Goal: Task Accomplishment & Management: Manage account settings

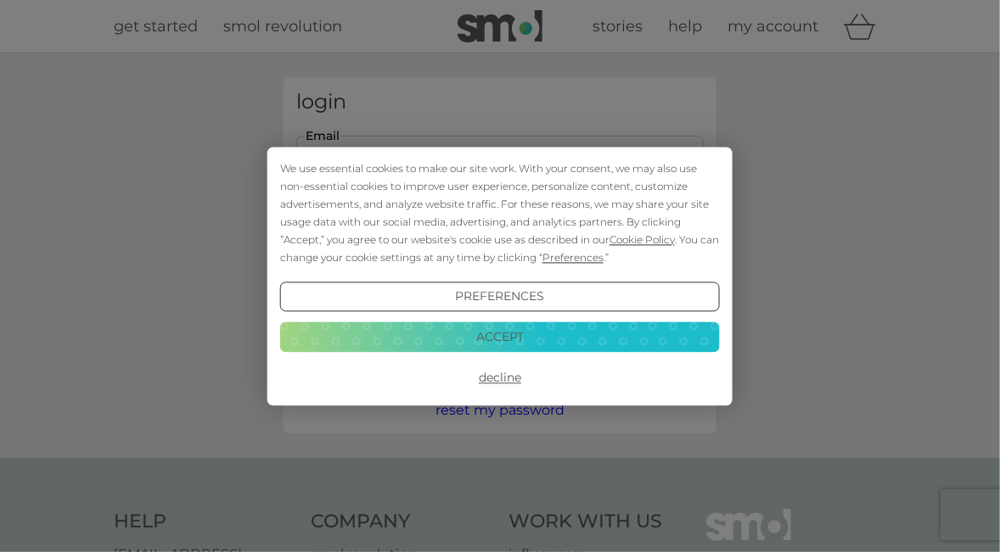
click at [506, 331] on button "Accept" at bounding box center [500, 337] width 440 height 31
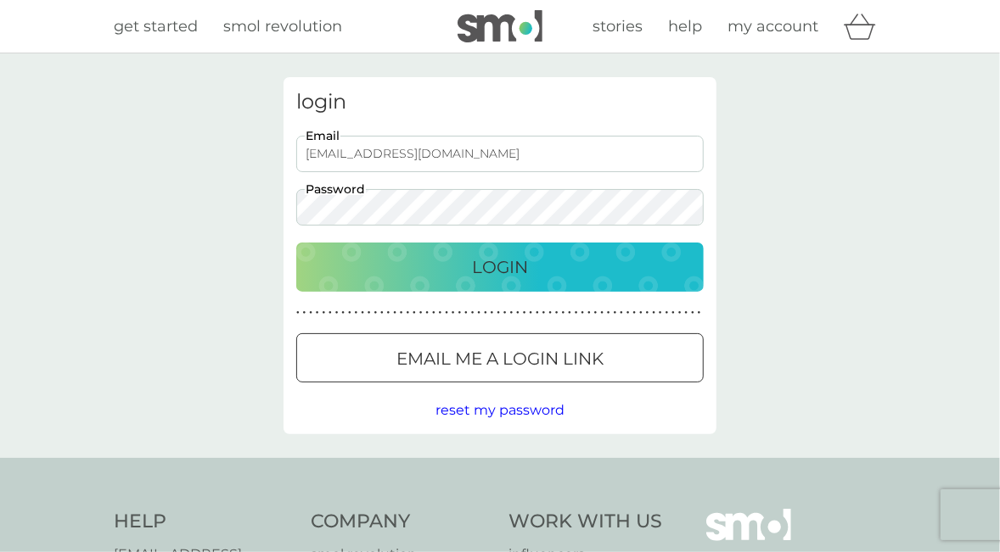
click at [498, 262] on p "Login" at bounding box center [500, 267] width 56 height 27
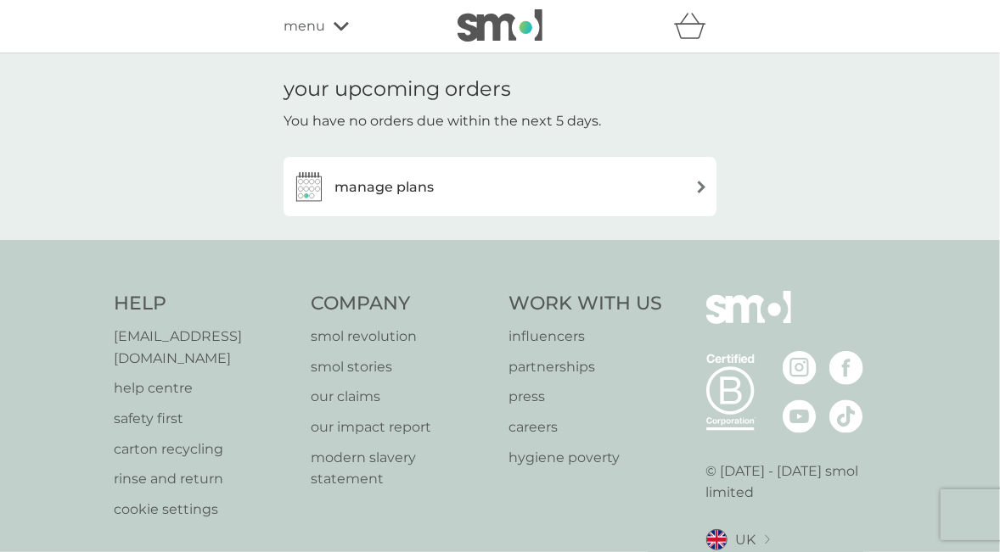
click at [703, 185] on img at bounding box center [701, 187] width 13 height 13
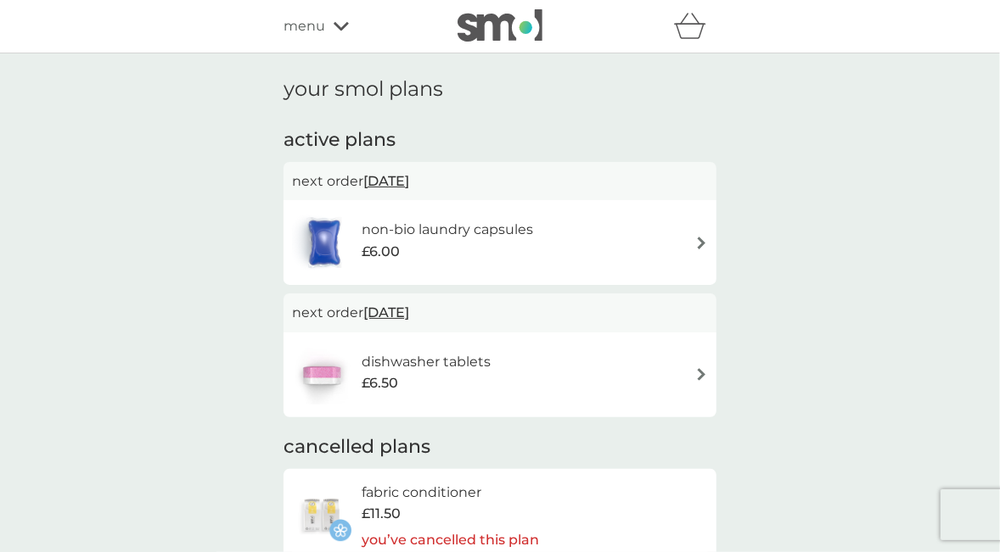
click at [701, 242] on img at bounding box center [701, 243] width 13 height 13
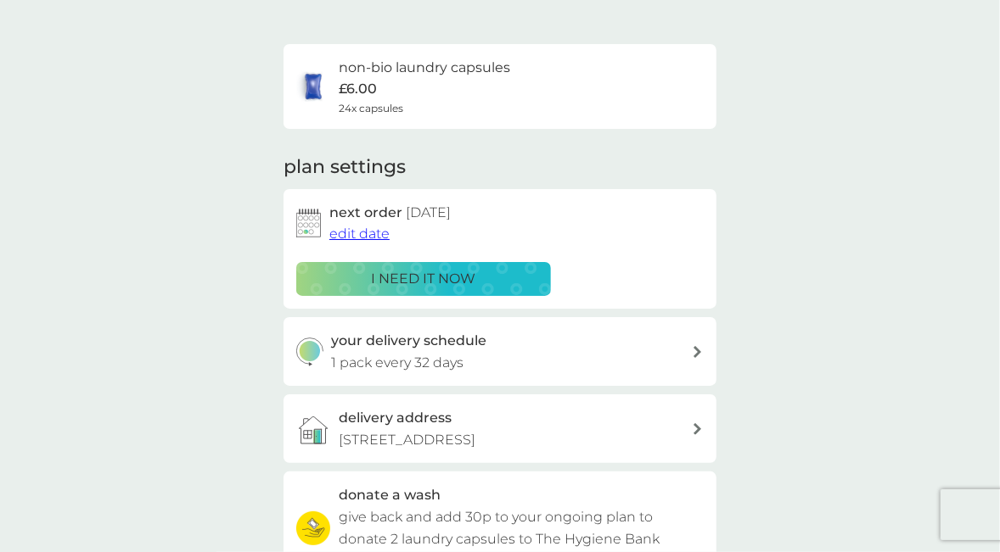
scroll to position [98, 0]
click at [699, 350] on icon at bounding box center [697, 351] width 8 height 12
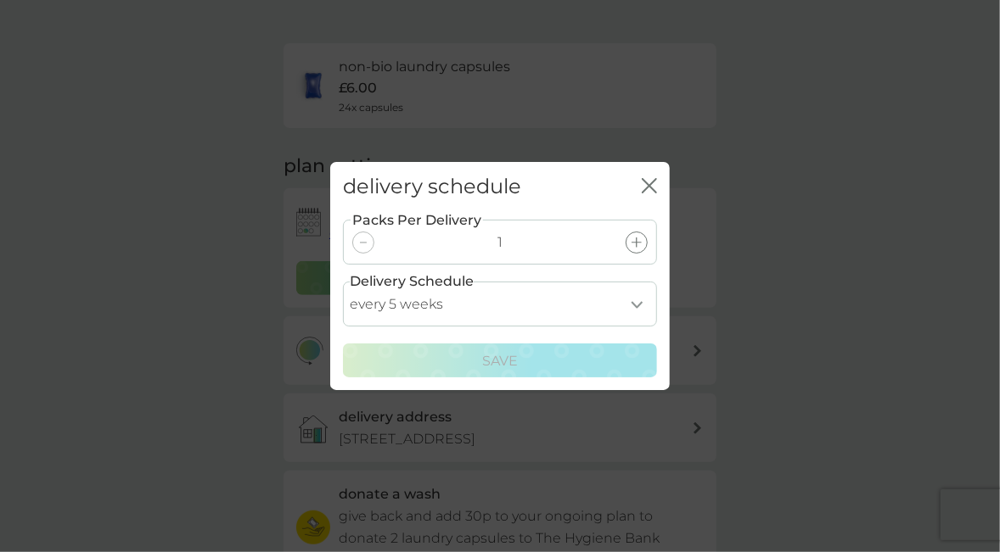
click at [640, 304] on select "every 1 week every 2 weeks every 3 weeks every 4 weeks every 5 weeks every 6 we…" at bounding box center [500, 304] width 314 height 45
select select "21"
click option "every 3 weeks" at bounding box center [0, 0] width 0 height 0
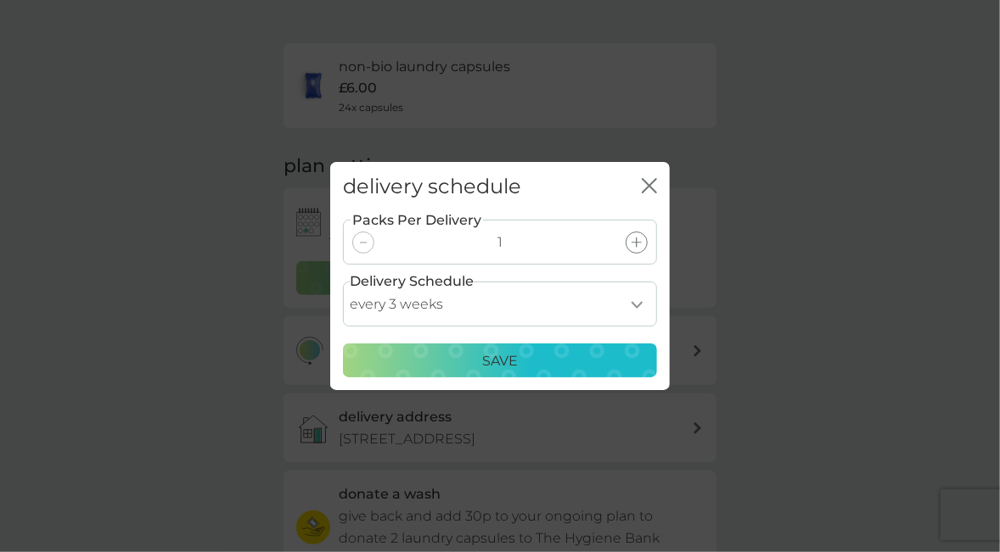
click at [503, 361] on p "Save" at bounding box center [500, 361] width 36 height 22
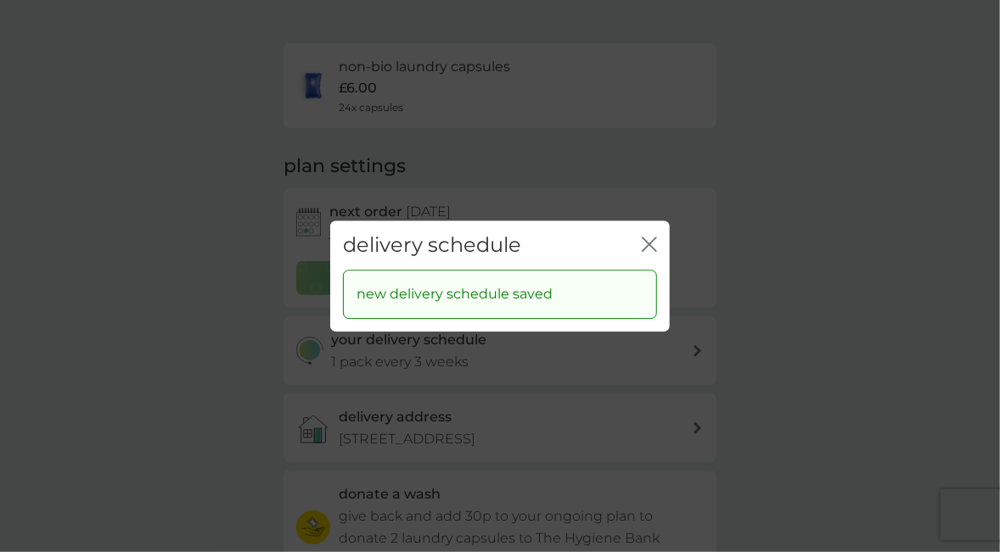
click at [650, 244] on icon "close" at bounding box center [652, 245] width 7 height 14
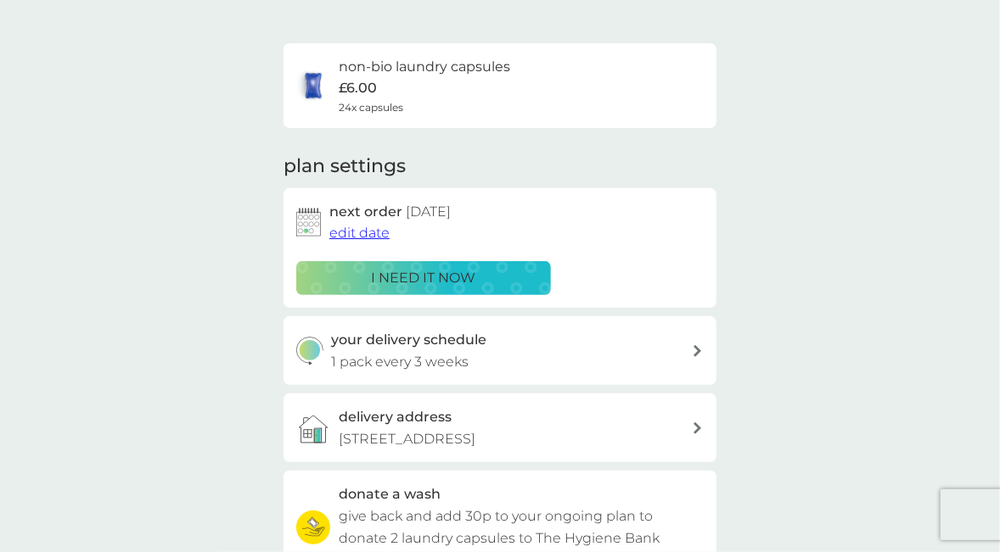
click at [421, 278] on p "i need it now" at bounding box center [424, 278] width 104 height 22
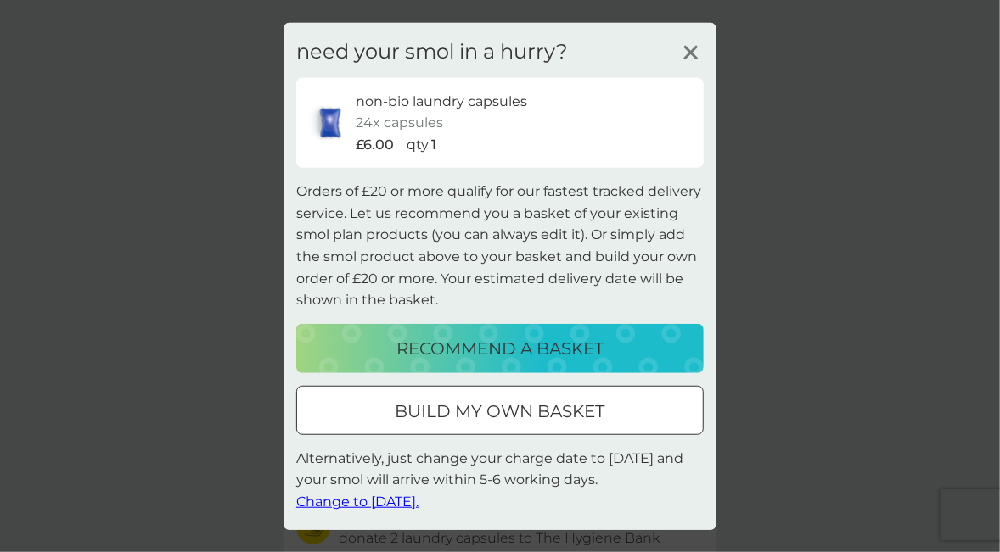
click at [691, 51] on line at bounding box center [690, 52] width 13 height 13
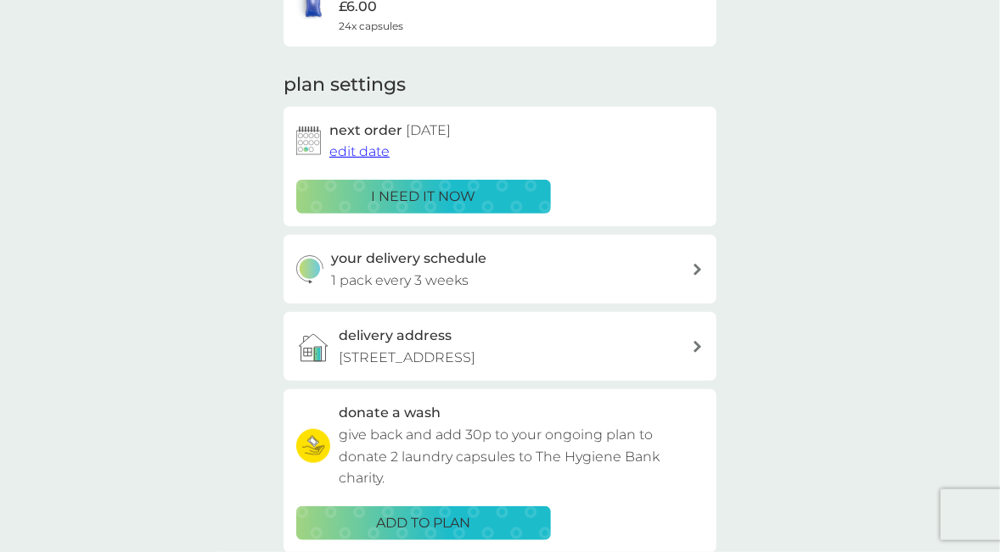
scroll to position [180, 0]
click at [361, 155] on span "edit date" at bounding box center [359, 151] width 60 height 16
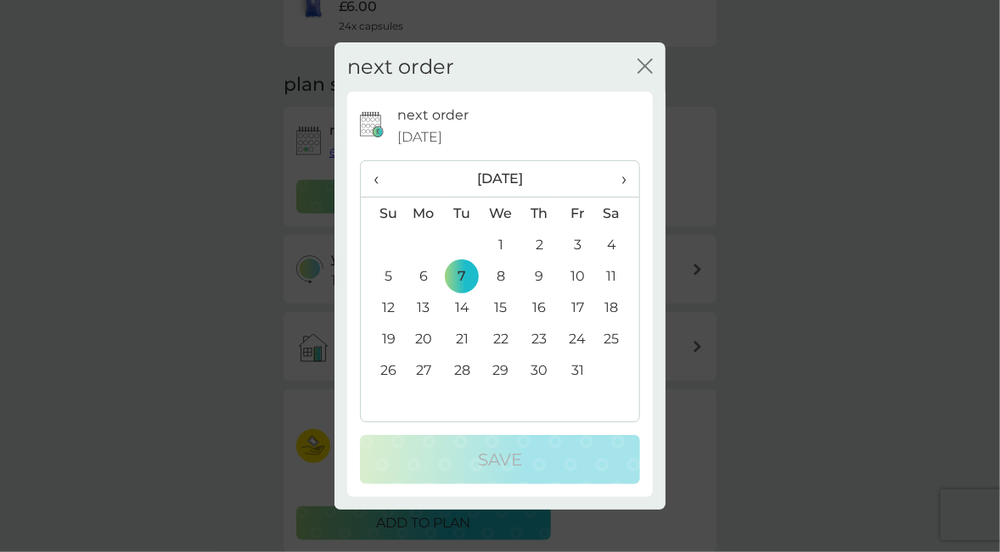
click at [376, 182] on span "‹" at bounding box center [382, 179] width 18 height 36
click at [580, 274] on td "12" at bounding box center [577, 276] width 38 height 31
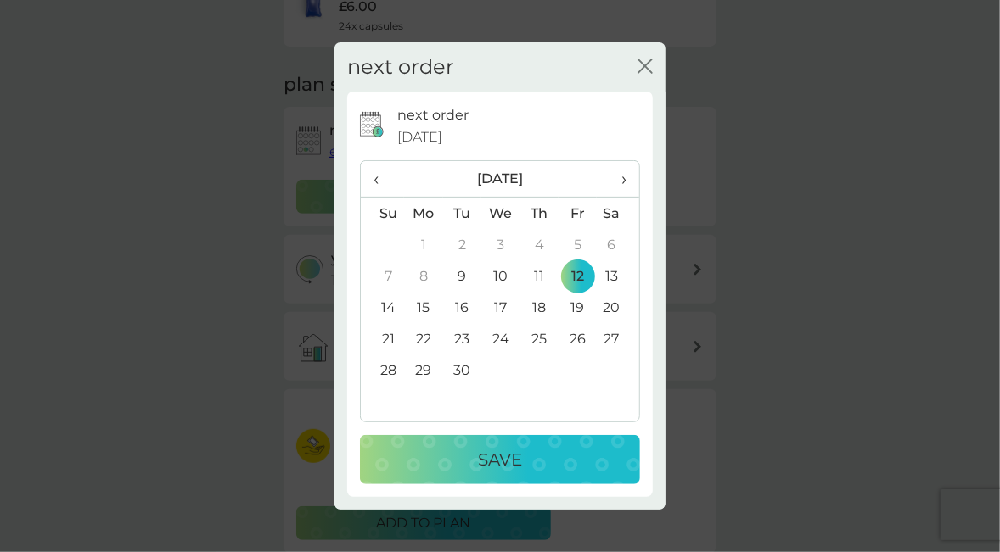
click at [508, 463] on p "Save" at bounding box center [500, 459] width 44 height 27
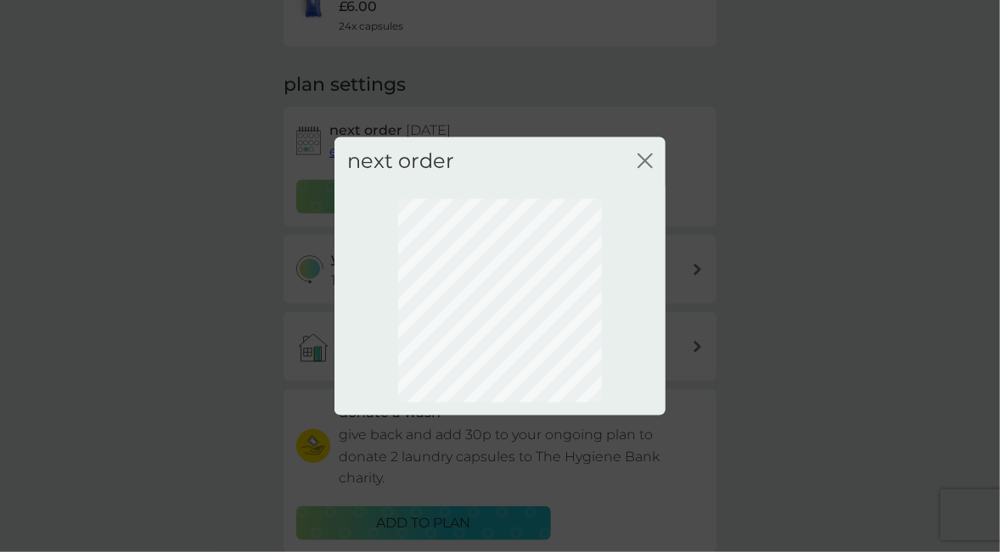
scroll to position [159, 0]
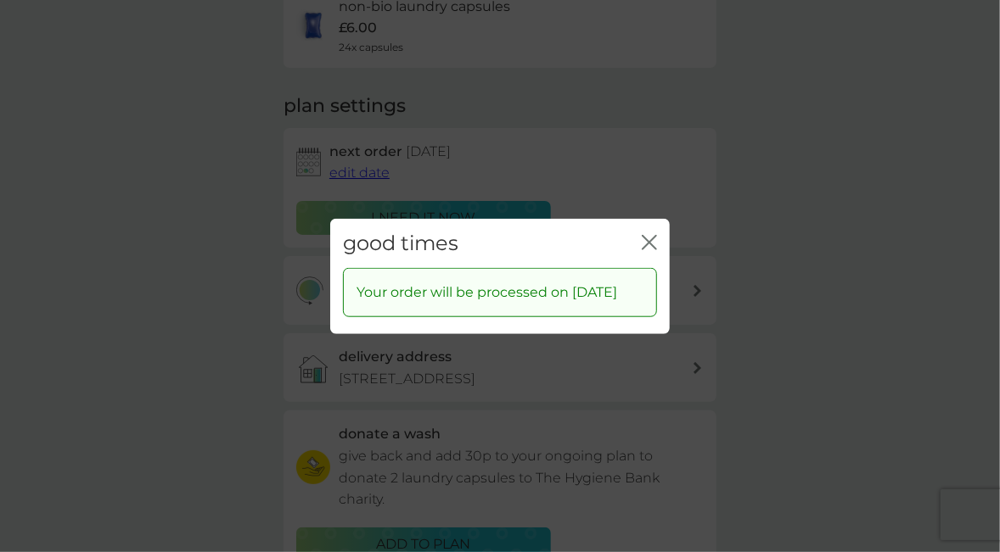
click at [653, 234] on icon "close" at bounding box center [649, 241] width 15 height 15
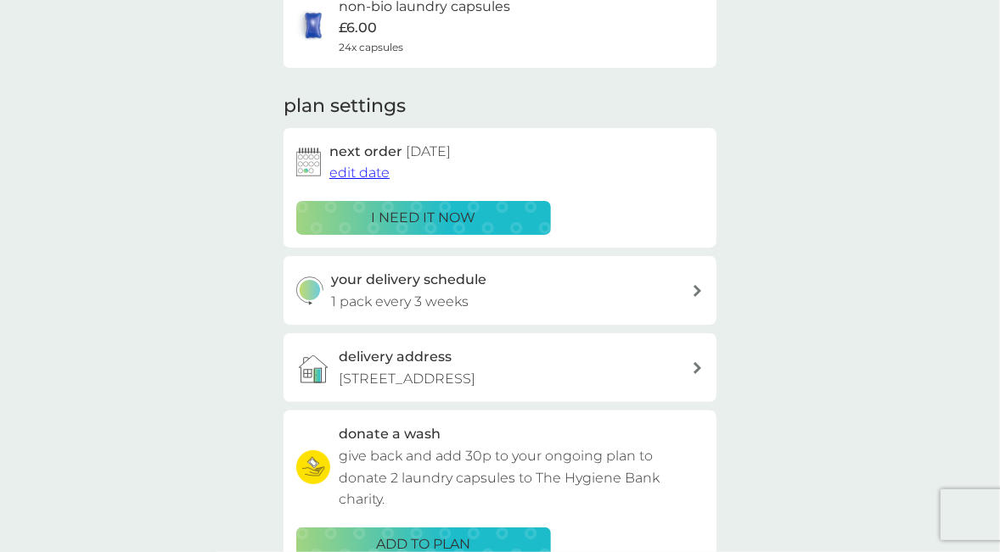
click at [353, 174] on span "edit date" at bounding box center [359, 173] width 60 height 16
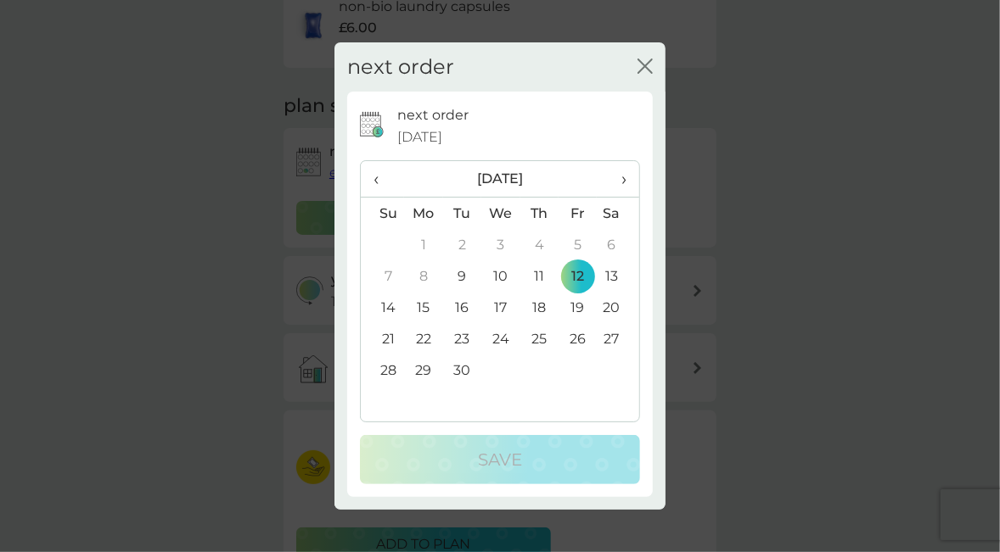
click at [504, 276] on td "10" at bounding box center [500, 276] width 39 height 31
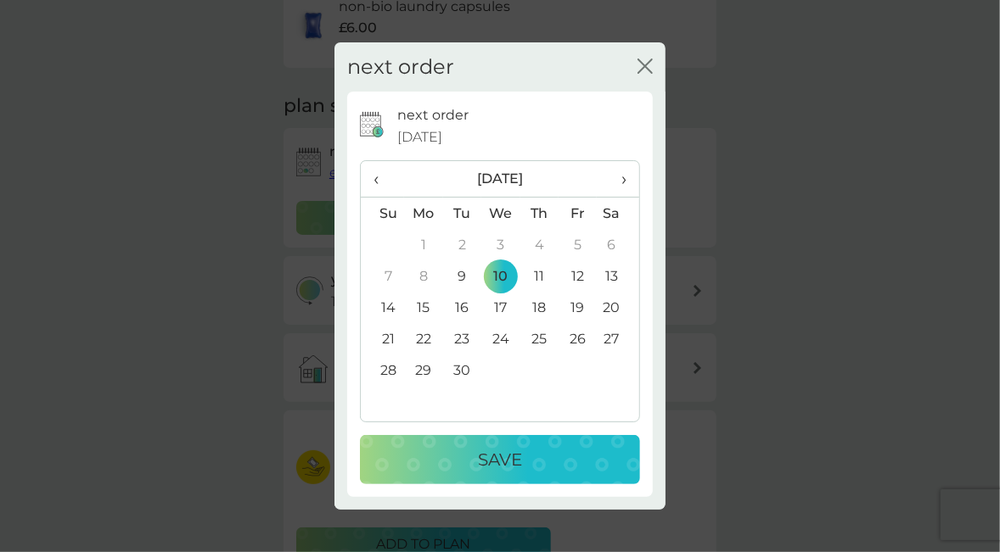
click at [504, 457] on p "Save" at bounding box center [500, 459] width 44 height 27
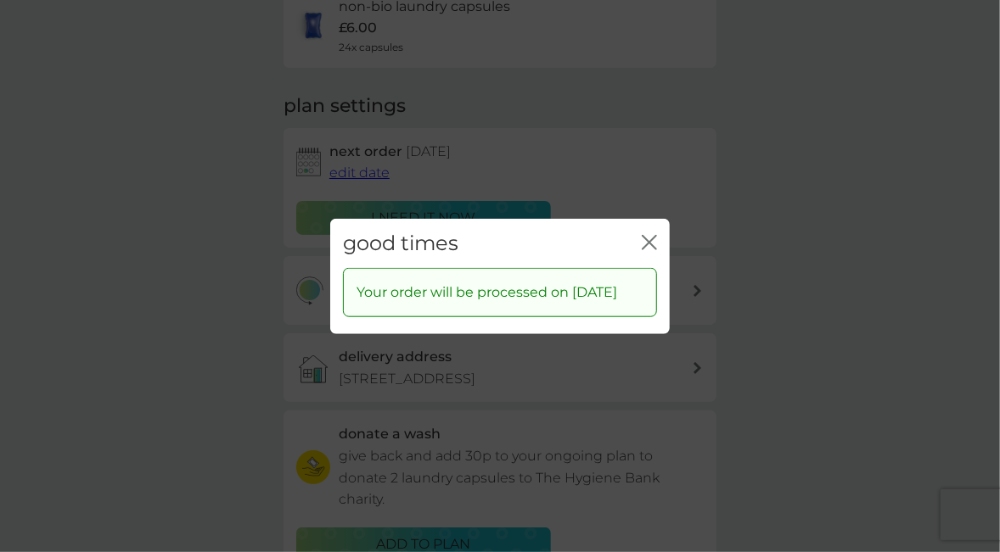
click at [649, 235] on icon "close" at bounding box center [645, 242] width 7 height 14
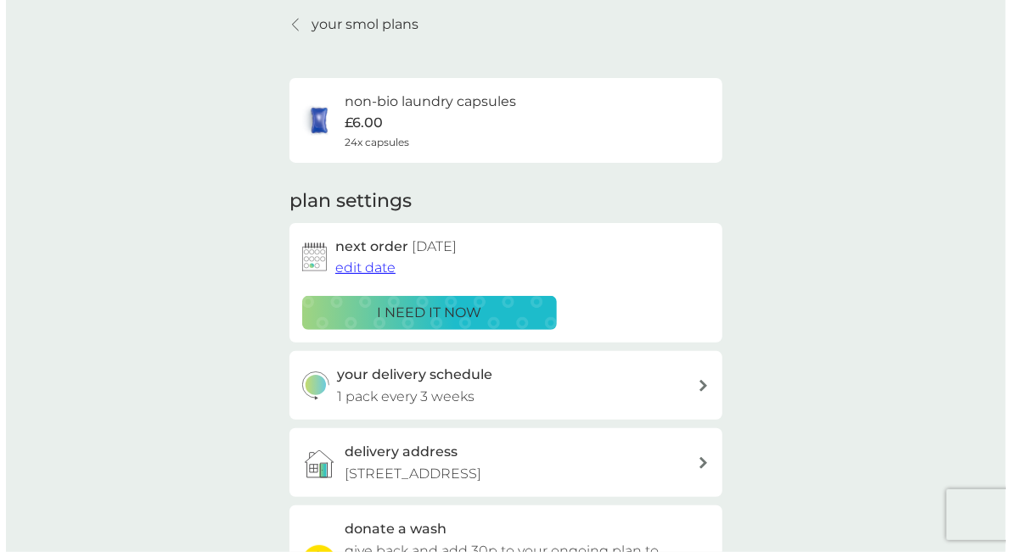
scroll to position [0, 0]
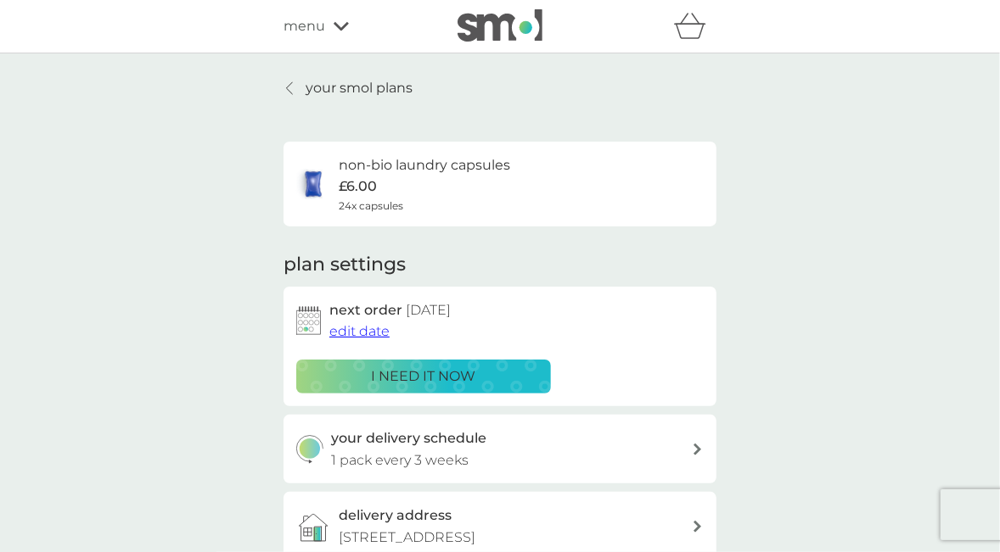
click at [342, 25] on icon at bounding box center [340, 26] width 15 height 10
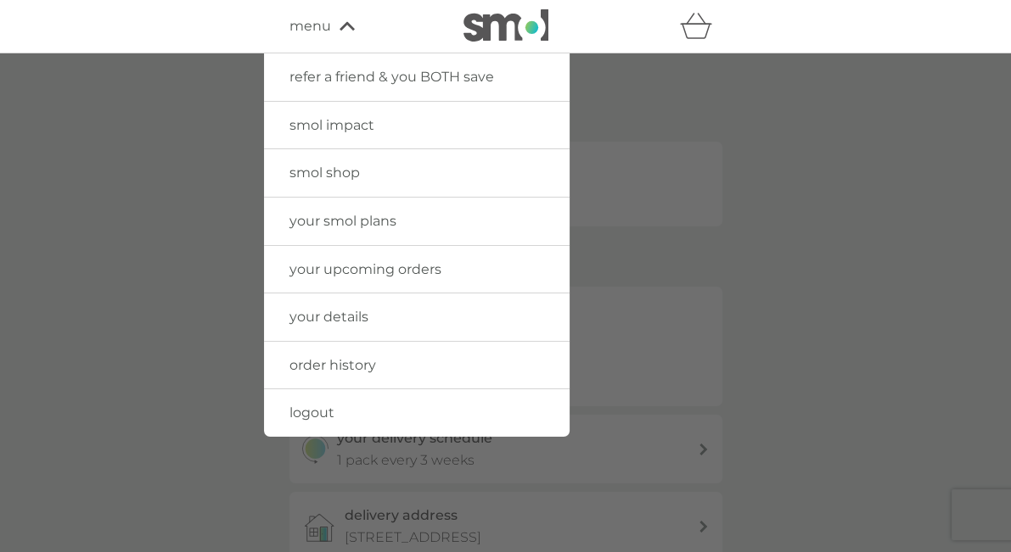
click at [322, 410] on span "logout" at bounding box center [311, 413] width 45 height 16
